Goal: Task Accomplishment & Management: Use online tool/utility

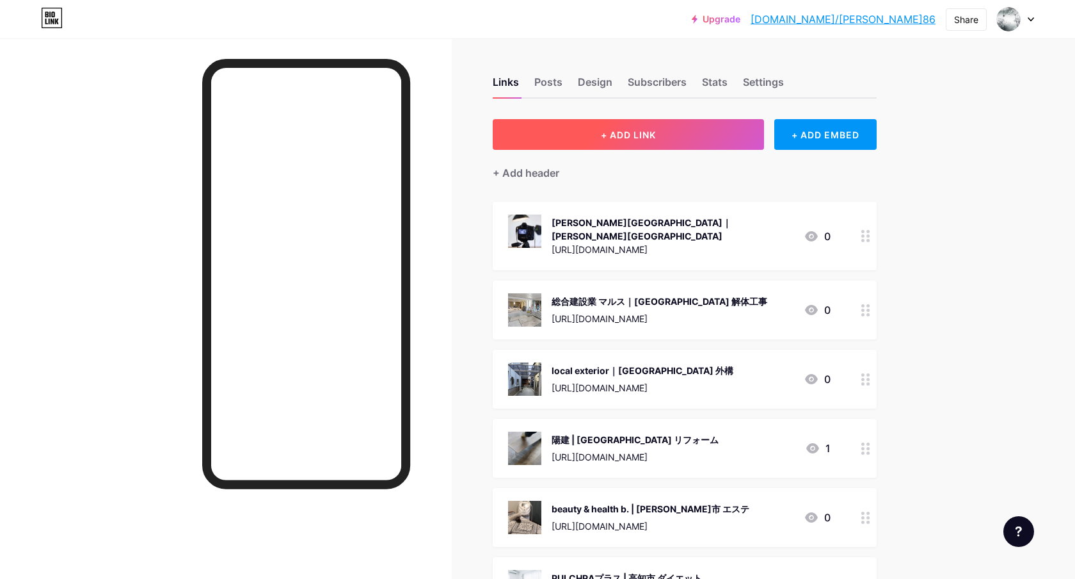
click at [620, 139] on span "+ ADD LINK" at bounding box center [628, 134] width 55 height 11
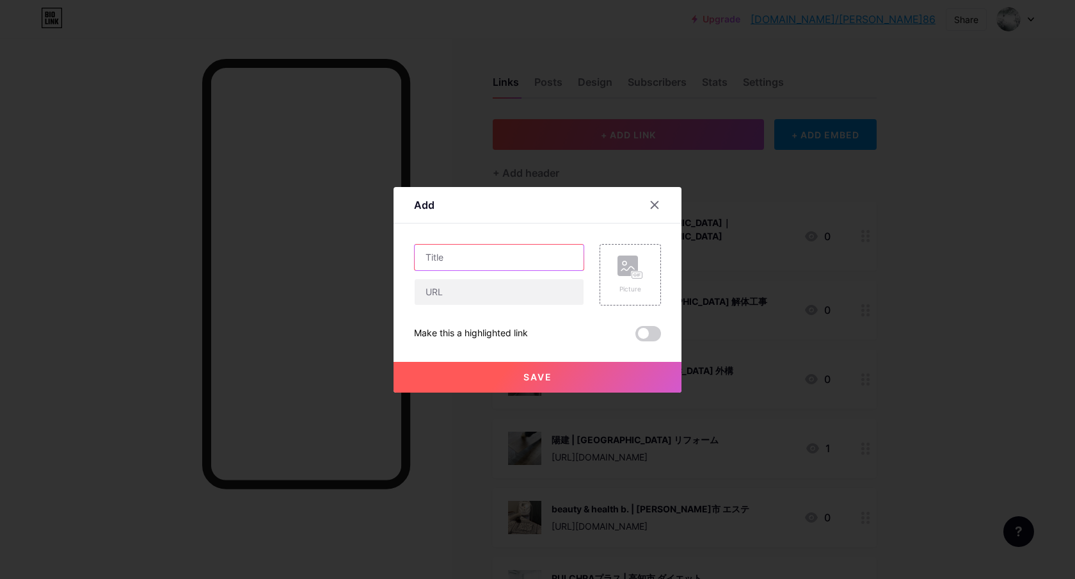
click at [478, 258] on input "text" at bounding box center [499, 258] width 169 height 26
paste input ""わた[GEOGRAPHIC_DATA]店｜[GEOGRAPHIC_DATA] 居酒屋 ""
type input "わた[GEOGRAPHIC_DATA]店｜[GEOGRAPHIC_DATA] 居酒屋"
click at [446, 291] on input "text" at bounding box center [499, 292] width 169 height 26
paste input "[URL][DOMAIN_NAME]"
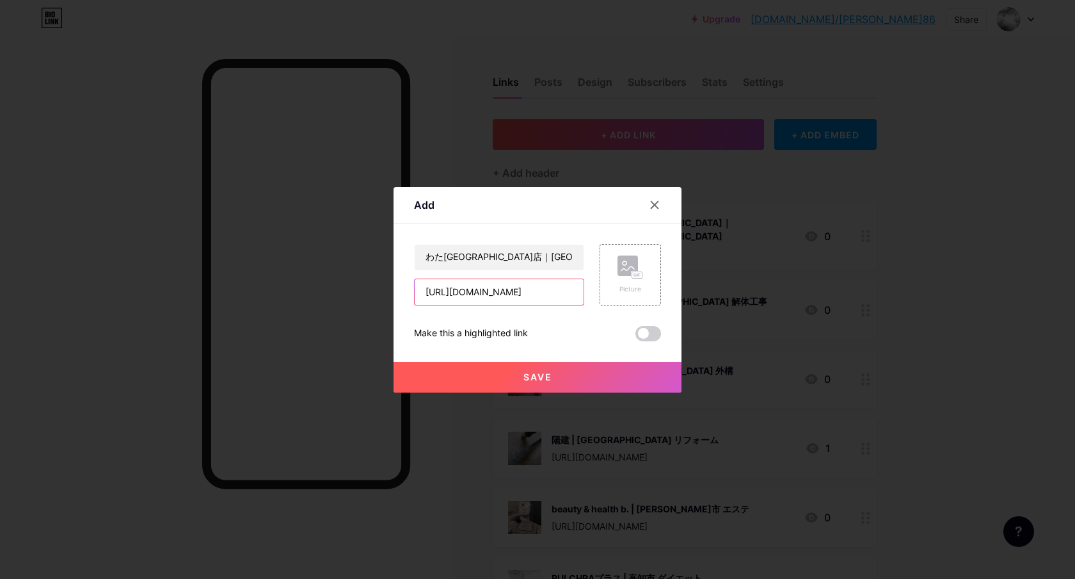
type input "[URL][DOMAIN_NAME]"
click at [633, 270] on rect at bounding box center [628, 265] width 20 height 20
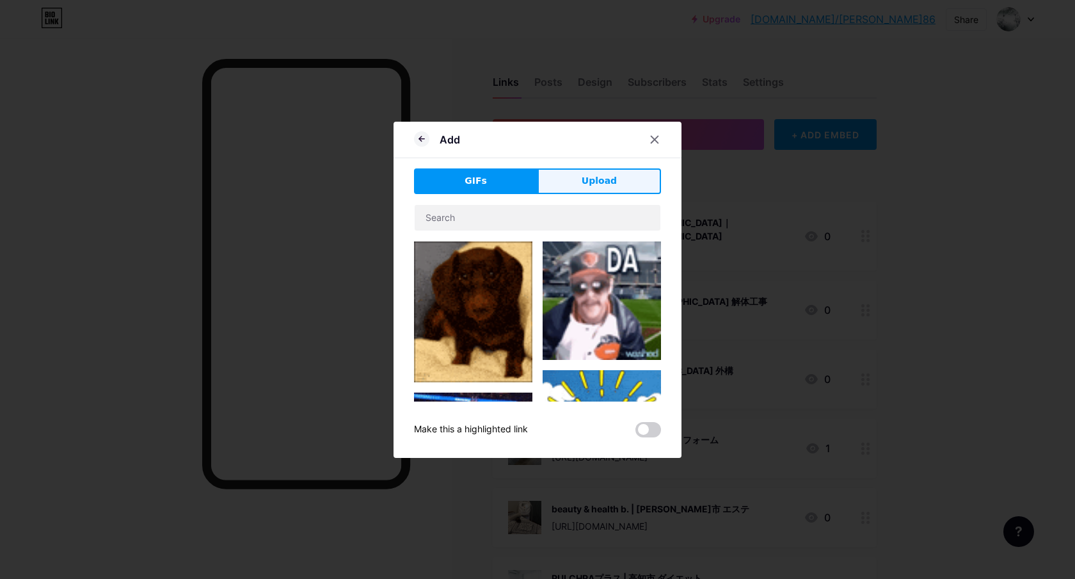
click at [596, 168] on button "Upload" at bounding box center [600, 181] width 124 height 26
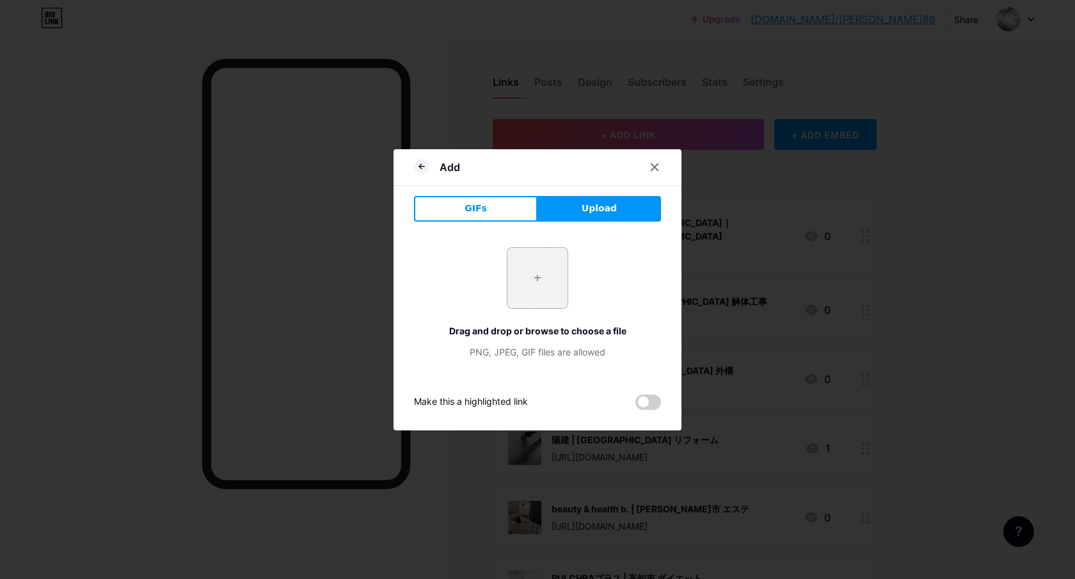
click at [547, 271] on input "file" at bounding box center [538, 278] width 60 height 60
type input "C:\fakepath\スクリーンショット [DATE] 12.23.35.png"
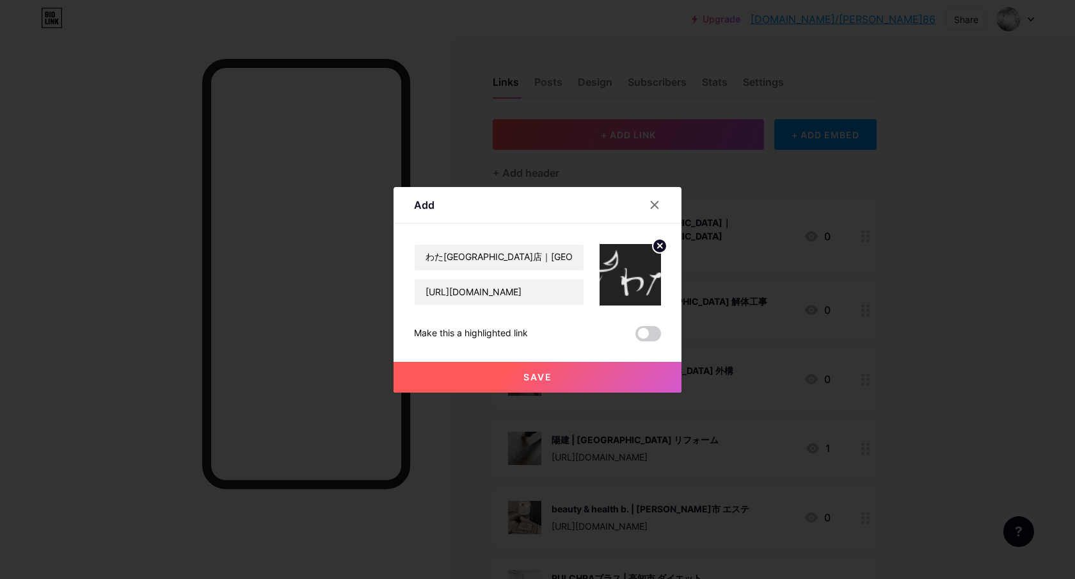
click at [537, 372] on span "Save" at bounding box center [538, 376] width 29 height 11
